Goal: Task Accomplishment & Management: Use online tool/utility

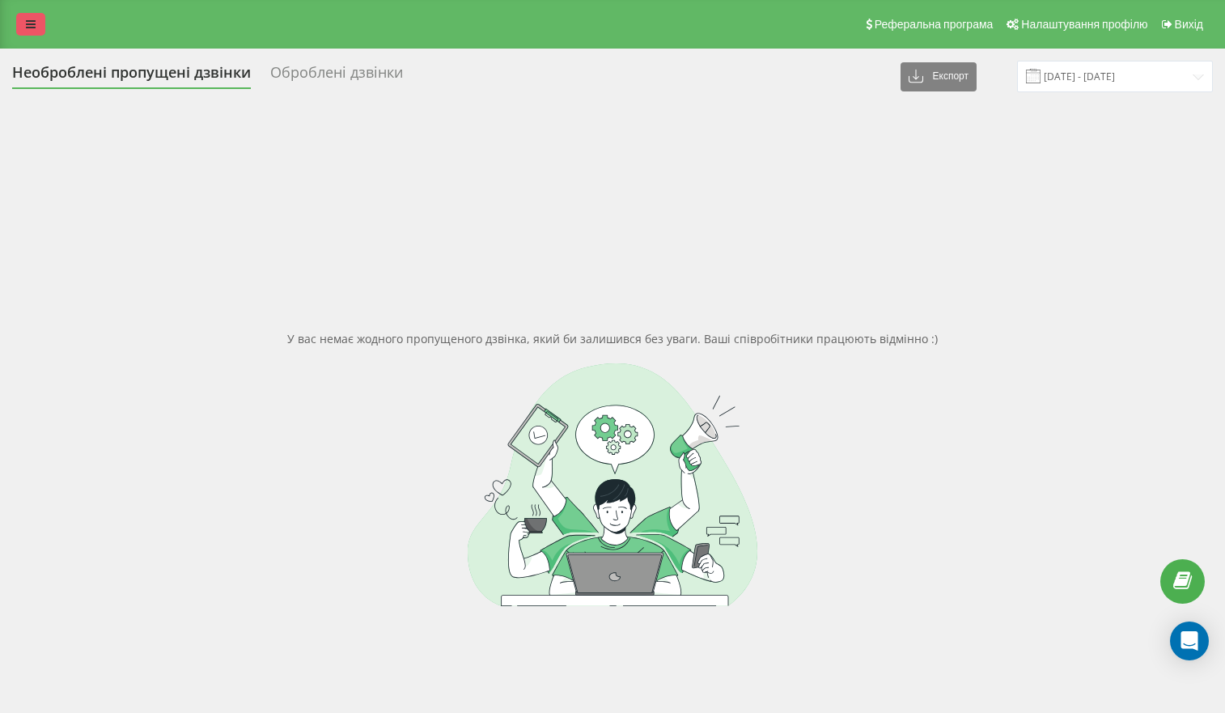
click at [34, 24] on icon at bounding box center [31, 24] width 10 height 11
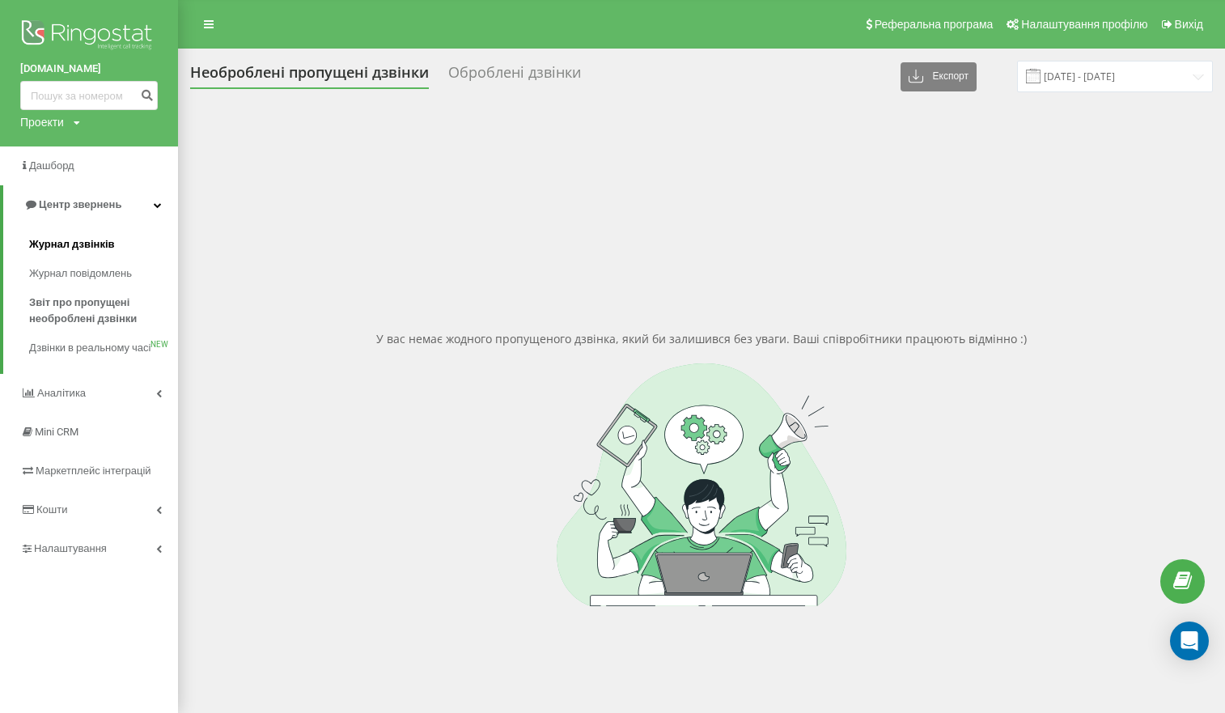
click at [82, 241] on span "Журнал дзвінків" at bounding box center [72, 244] width 86 height 16
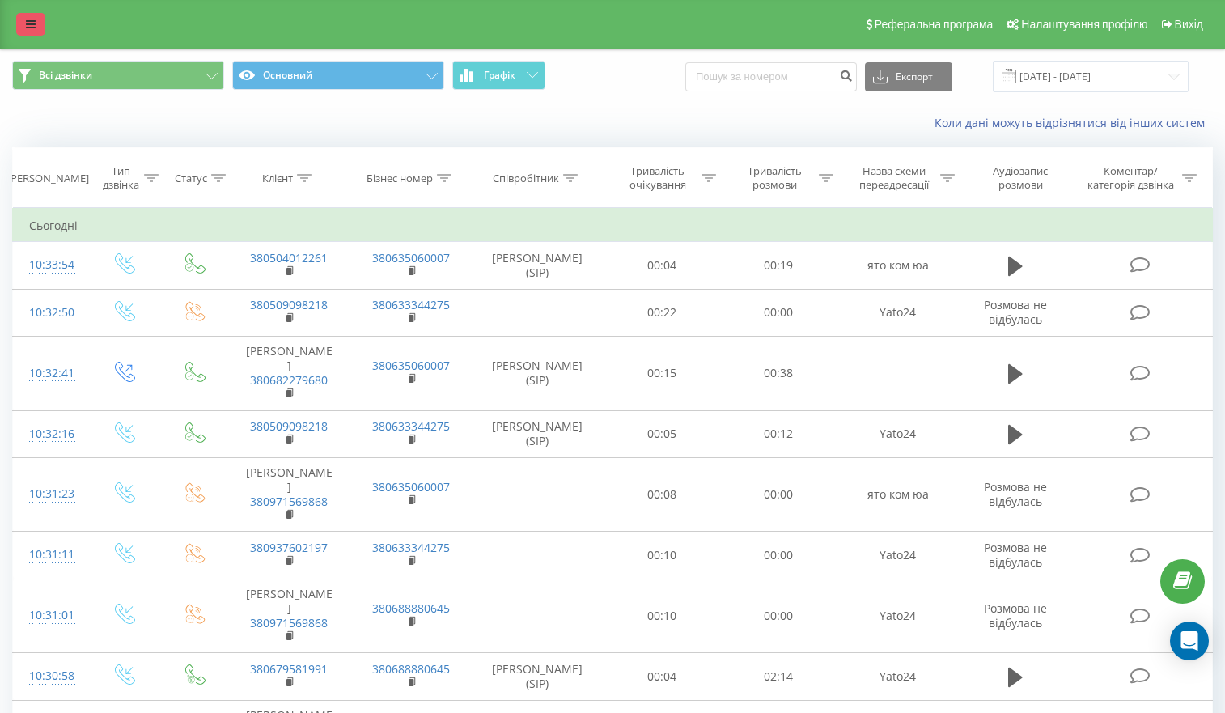
click at [29, 23] on icon at bounding box center [31, 24] width 10 height 11
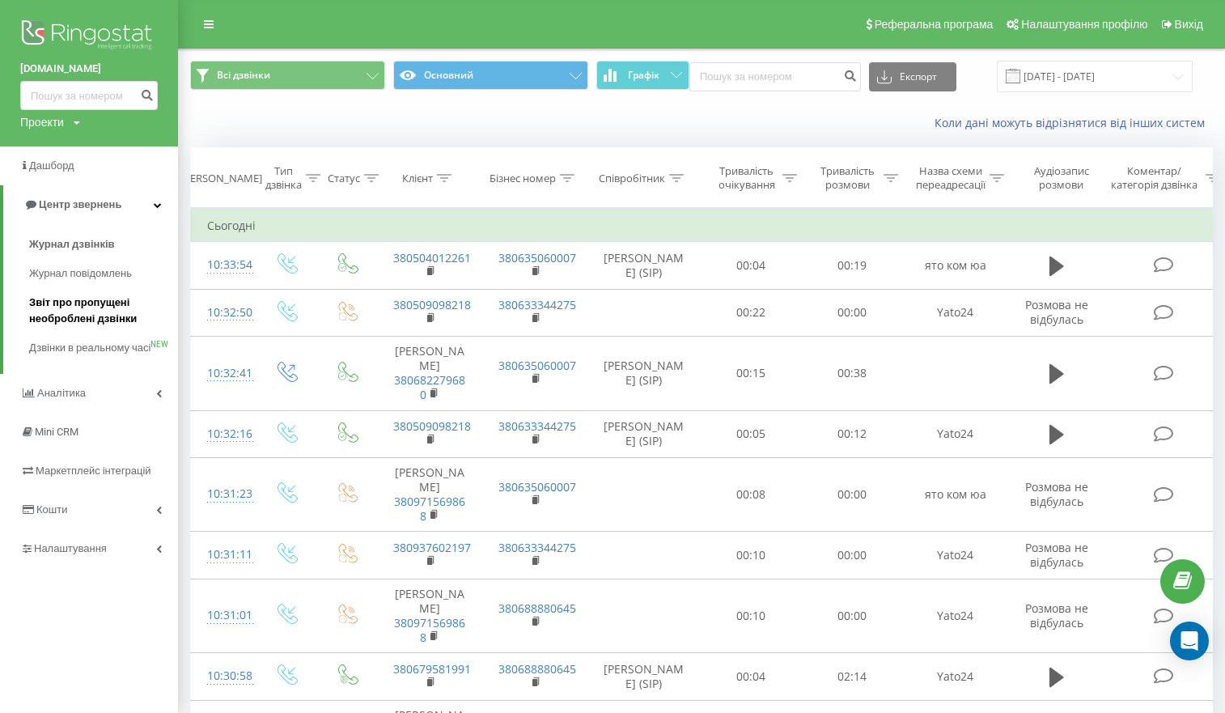
click at [77, 303] on span "Звіт про пропущені необроблені дзвінки" at bounding box center [99, 311] width 141 height 32
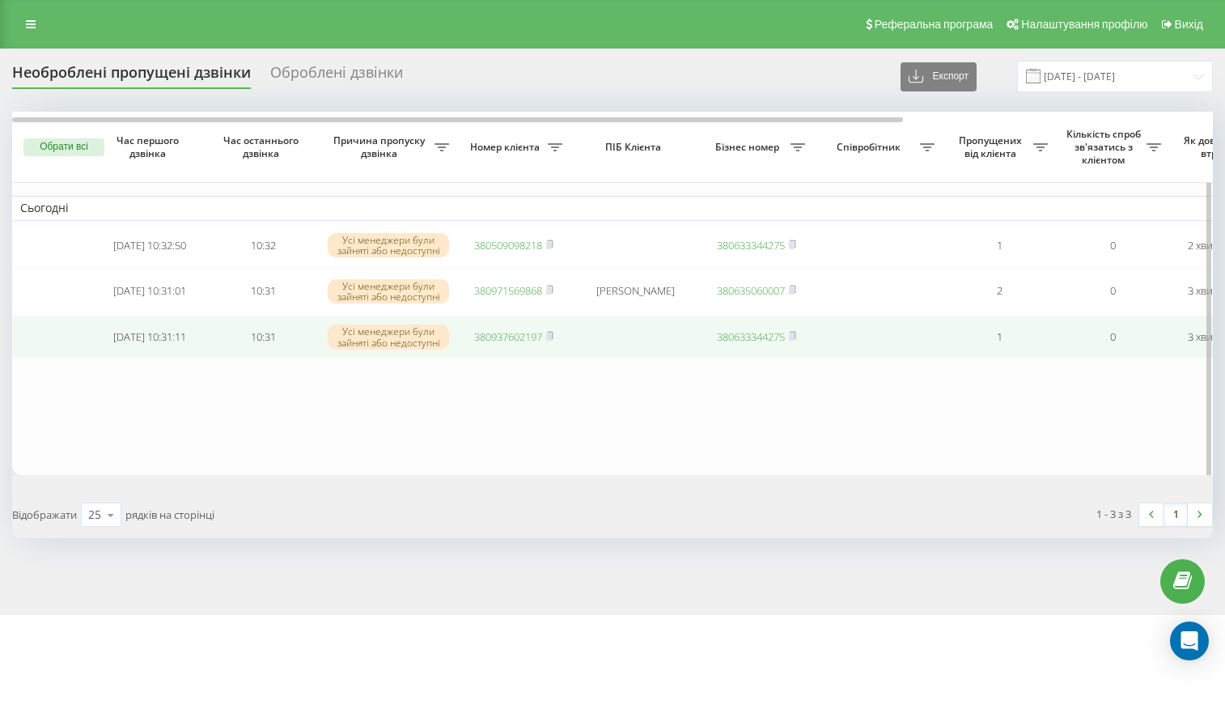
click at [492, 344] on link "380937602197" at bounding box center [508, 336] width 68 height 15
click at [513, 341] on link "380937602197" at bounding box center [508, 336] width 68 height 15
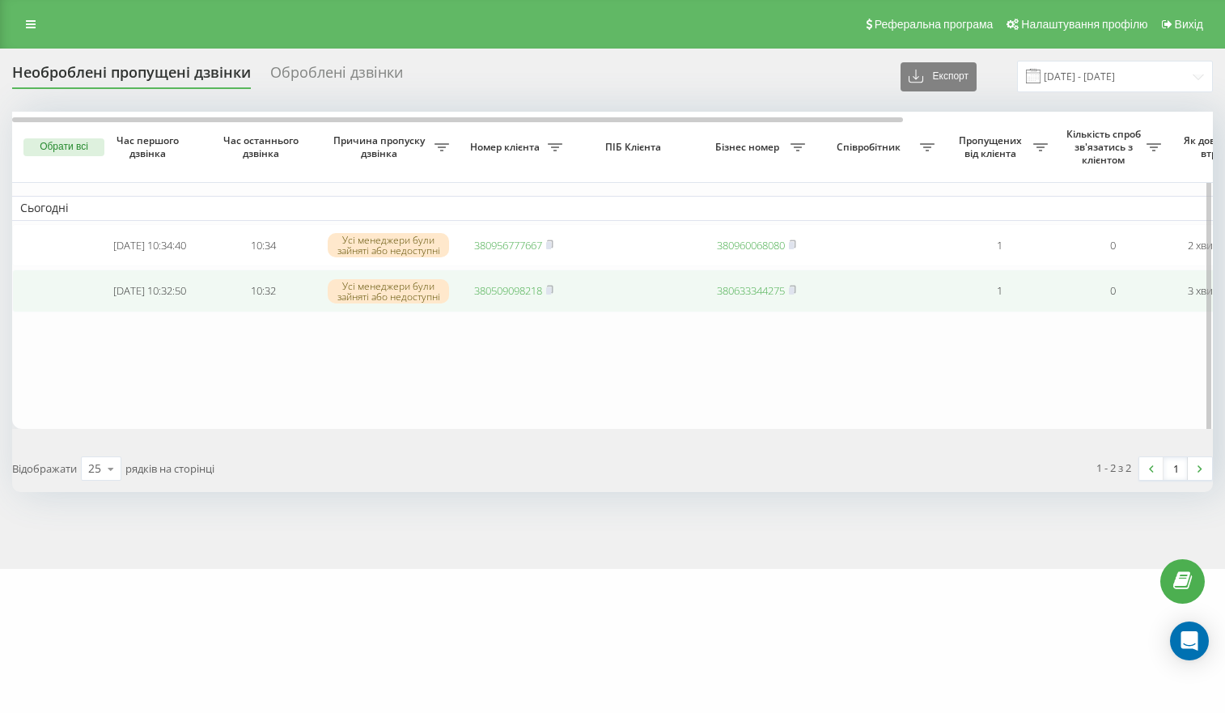
click at [488, 295] on link "380509098218" at bounding box center [508, 290] width 68 height 15
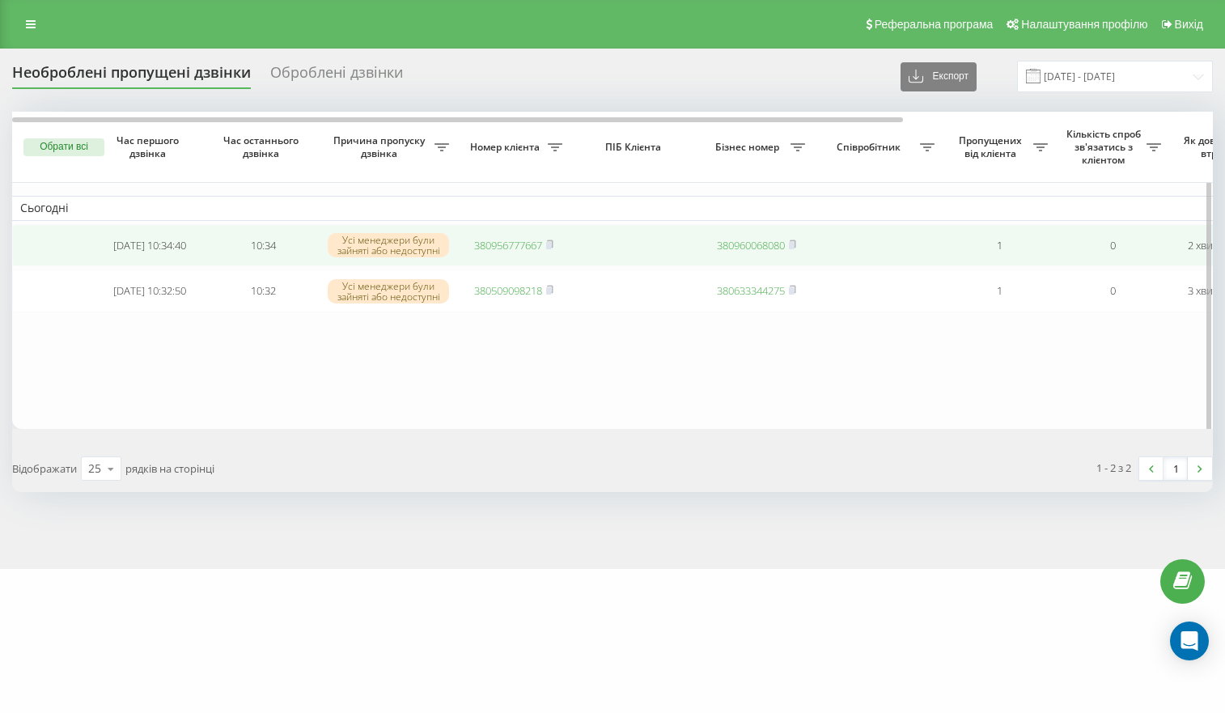
click at [508, 251] on link "380956777667" at bounding box center [508, 245] width 68 height 15
